Goal: Book appointment/travel/reservation

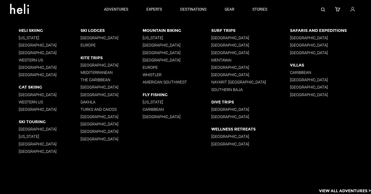
click at [228, 36] on p "[GEOGRAPHIC_DATA]" at bounding box center [251, 37] width 79 height 5
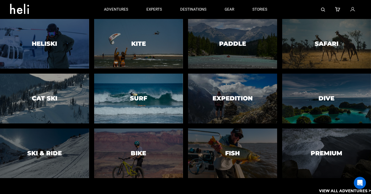
click at [130, 96] on div at bounding box center [138, 98] width 91 height 51
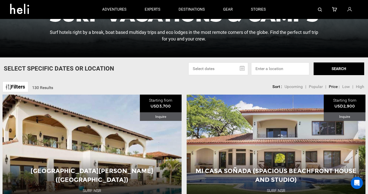
scroll to position [114, 0]
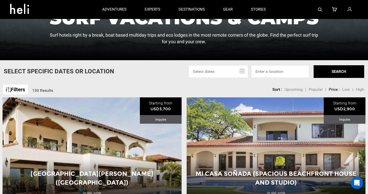
click at [21, 89] on link "Filters" at bounding box center [16, 89] width 26 height 11
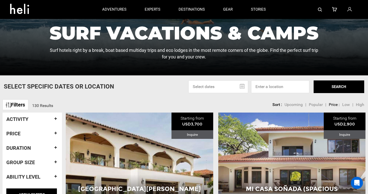
scroll to position [99, 0]
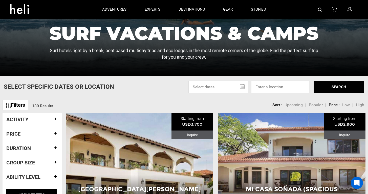
click at [166, 100] on div "Filters 130 Results sortby Sort Upcoming Popular Price: Low to High Price : Hig…" at bounding box center [184, 102] width 368 height 11
click at [294, 89] on input at bounding box center [280, 87] width 58 height 13
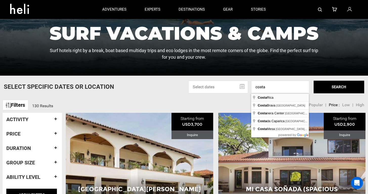
type input "[GEOGRAPHIC_DATA]"
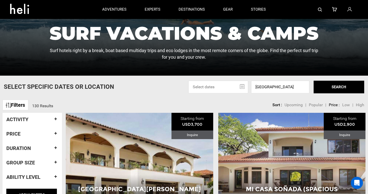
click at [332, 91] on button "SEARCH" at bounding box center [338, 87] width 51 height 13
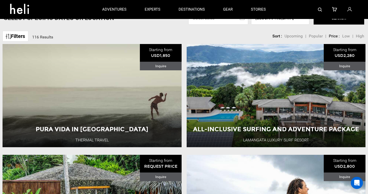
scroll to position [166, 0]
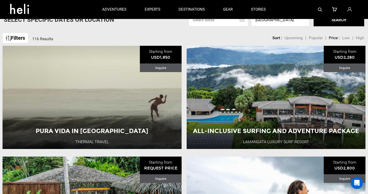
click at [183, 145] on li "Pura Vida in [GEOGRAPHIC_DATA] Thermal Travel Starting from USD1,850 Inquire Pu…" at bounding box center [92, 97] width 184 height 103
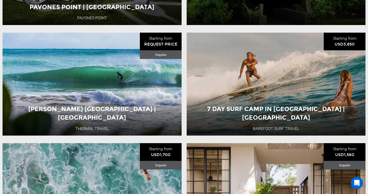
scroll to position [1298, 0]
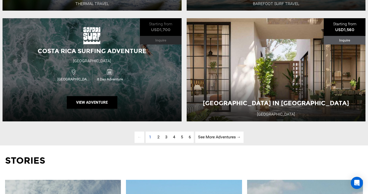
click at [116, 82] on span "8 Day Adventure" at bounding box center [109, 79] width 35 height 5
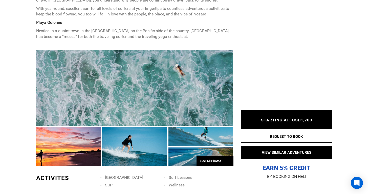
scroll to position [281, 0]
